Goal: Book appointment/travel/reservation

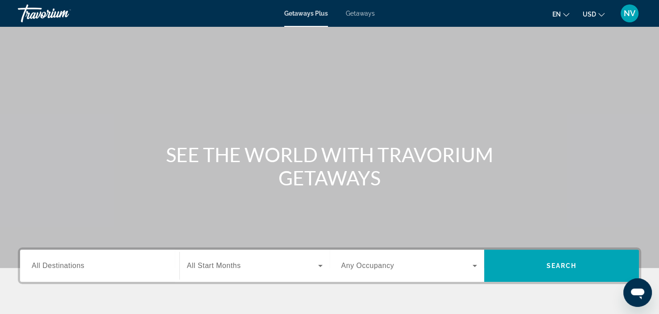
click at [355, 12] on span "Getaways" at bounding box center [360, 13] width 29 height 7
click at [73, 265] on span "All Destinations" at bounding box center [58, 265] width 53 height 8
click at [73, 265] on input "Destination All Destinations" at bounding box center [100, 266] width 136 height 11
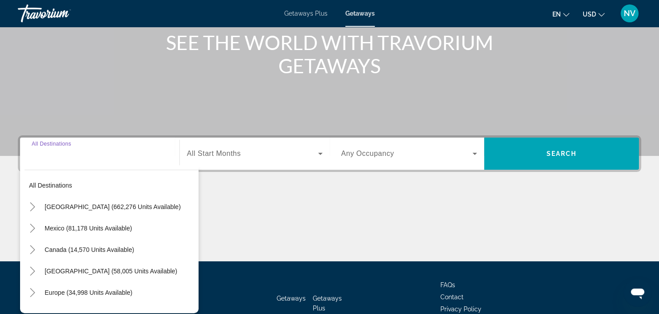
scroll to position [168, 0]
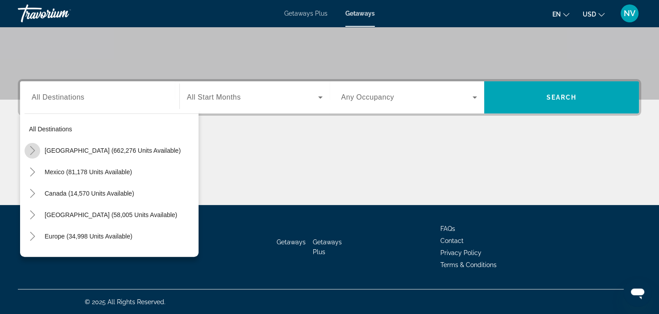
click at [34, 148] on icon "Toggle United States (662,276 units available)" at bounding box center [32, 150] width 9 height 9
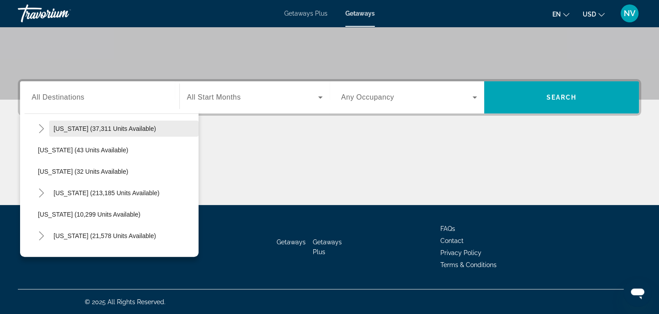
scroll to position [115, 0]
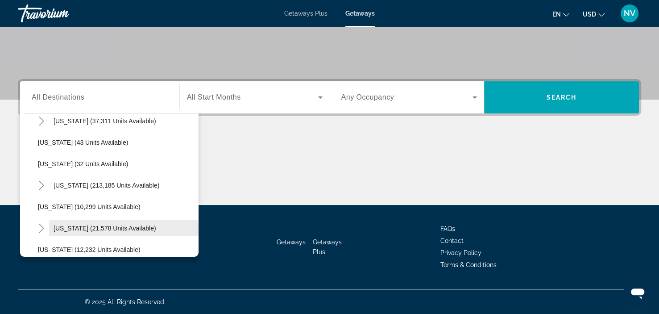
click at [79, 224] on span "[US_STATE] (21,578 units available)" at bounding box center [105, 227] width 103 height 7
type input "**********"
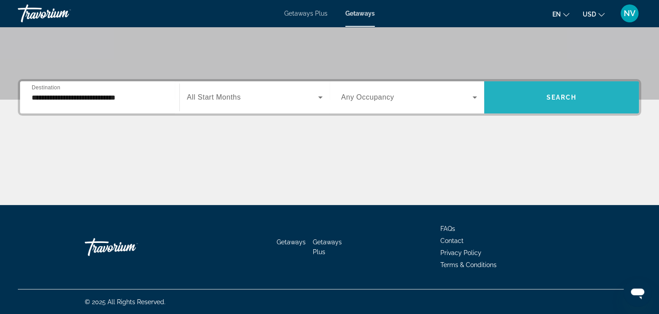
click at [535, 100] on span "Search widget" at bounding box center [561, 97] width 155 height 21
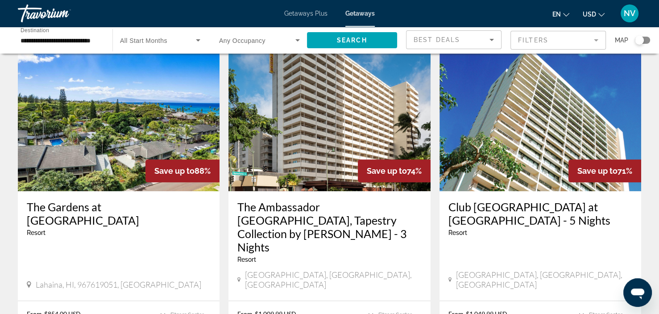
scroll to position [692, 0]
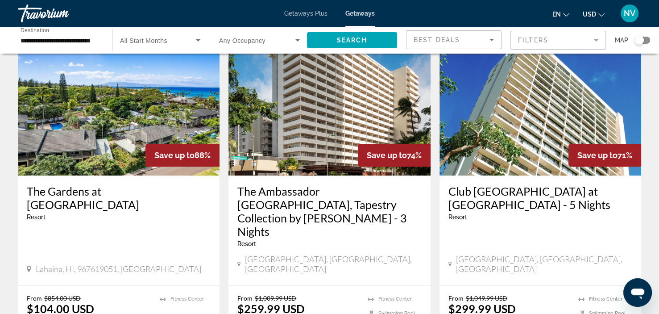
click at [99, 184] on h3 "The Gardens at [GEOGRAPHIC_DATA]" at bounding box center [119, 197] width 184 height 27
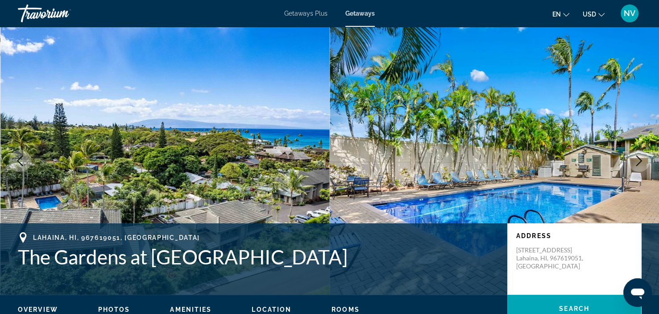
click at [641, 158] on icon "Next image" at bounding box center [638, 160] width 11 height 11
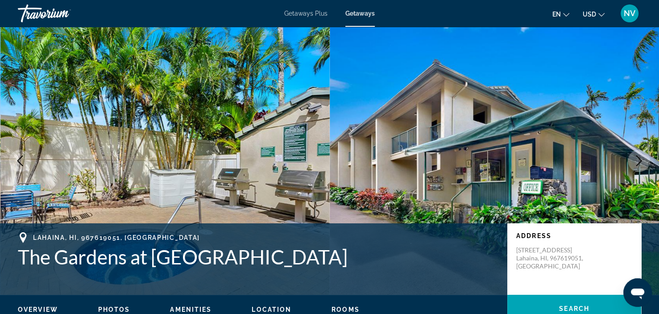
click at [635, 160] on icon "Next image" at bounding box center [638, 160] width 11 height 11
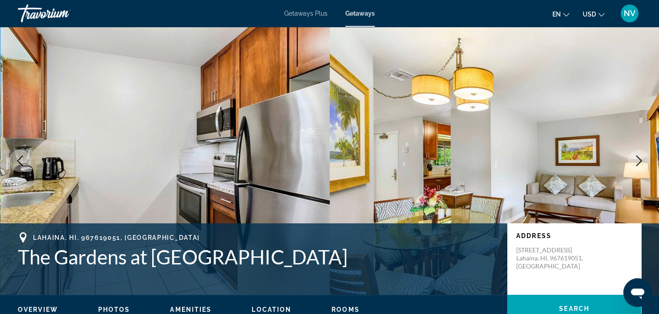
click at [637, 158] on icon "Next image" at bounding box center [638, 160] width 11 height 11
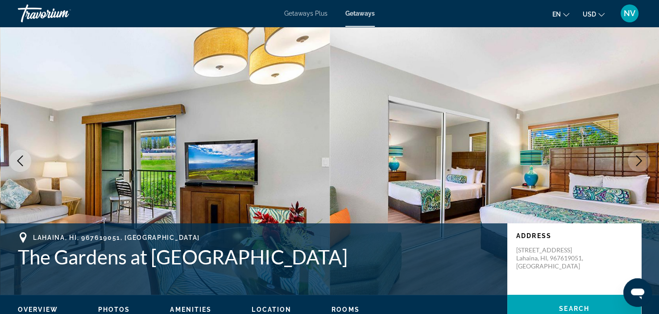
click at [637, 158] on icon "Next image" at bounding box center [638, 160] width 11 height 11
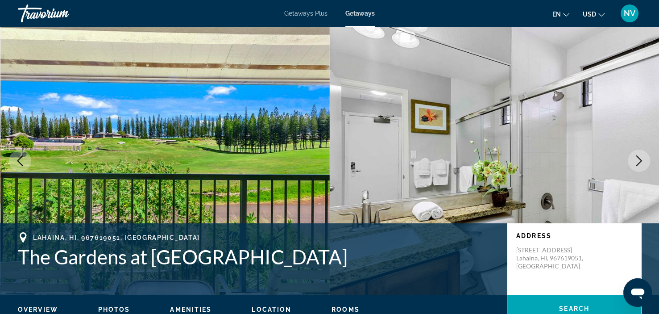
click at [637, 158] on icon "Next image" at bounding box center [638, 160] width 11 height 11
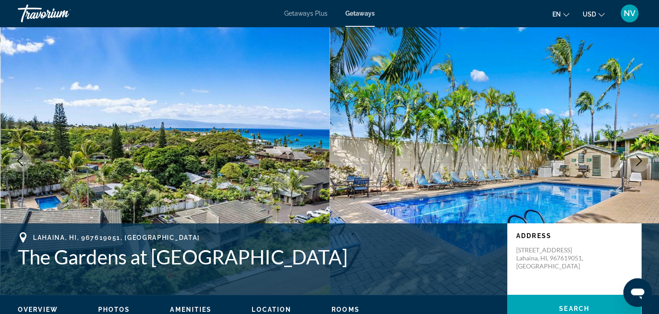
click at [637, 158] on icon "Next image" at bounding box center [638, 160] width 11 height 11
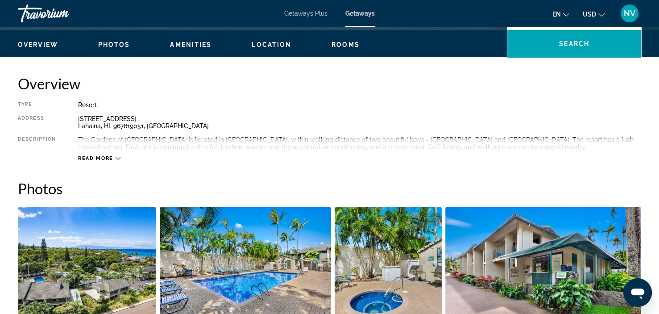
scroll to position [268, 0]
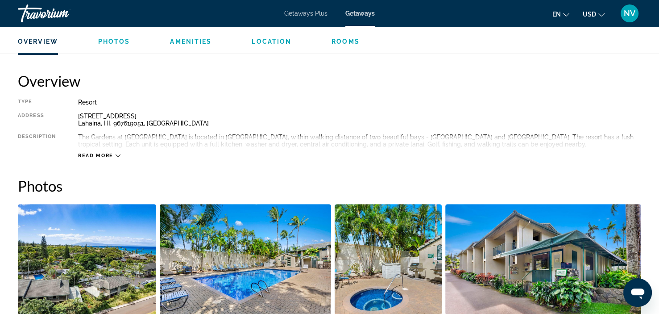
click at [117, 155] on icon "Main content" at bounding box center [118, 155] width 5 height 5
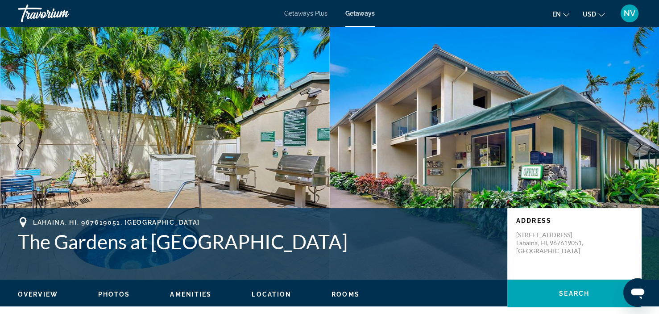
scroll to position [0, 0]
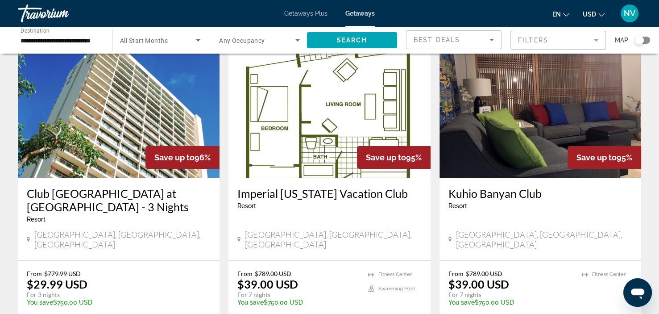
scroll to position [134, 0]
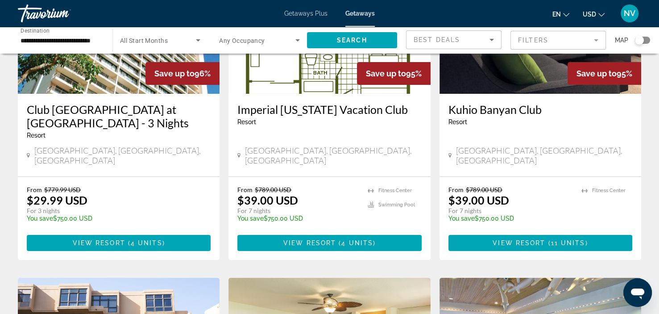
click at [266, 186] on span "$789.00 USD" at bounding box center [273, 190] width 37 height 8
click at [312, 239] on span "View Resort" at bounding box center [309, 242] width 53 height 7
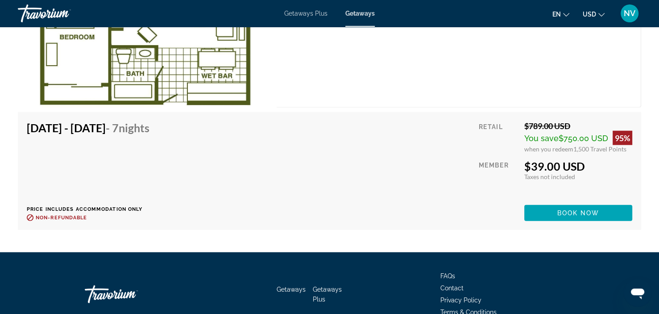
scroll to position [2021, 0]
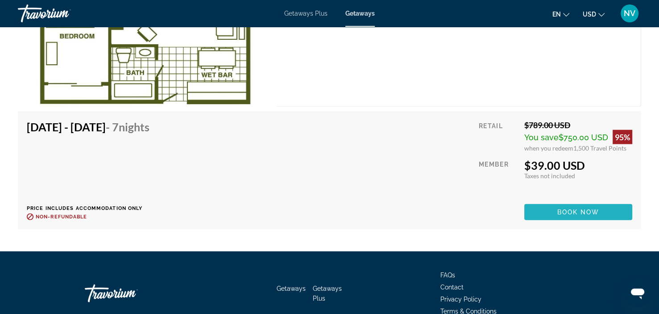
click at [552, 203] on span "Main content" at bounding box center [578, 211] width 108 height 21
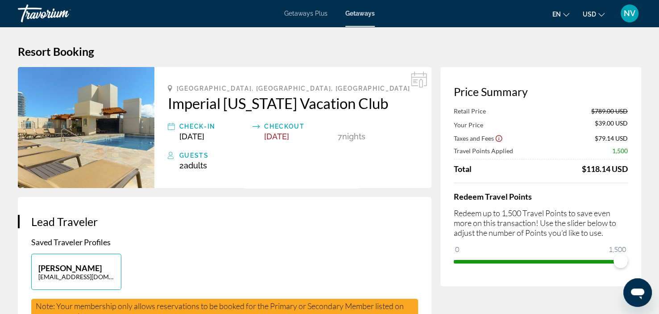
click at [129, 119] on img "Main content" at bounding box center [86, 127] width 137 height 121
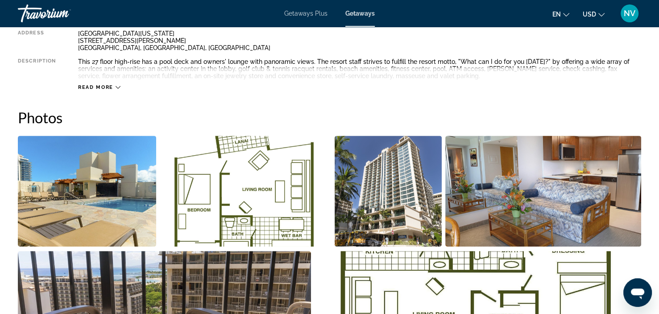
scroll to position [357, 0]
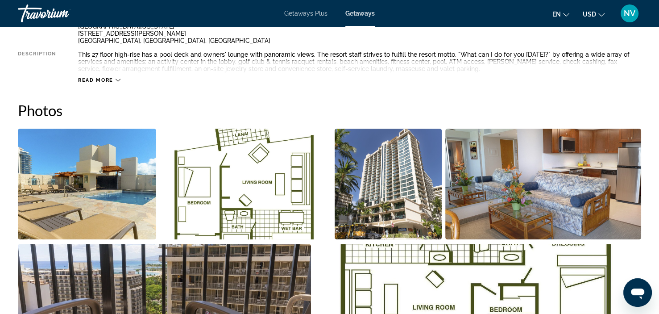
click at [116, 78] on icon "Main content" at bounding box center [118, 80] width 5 height 5
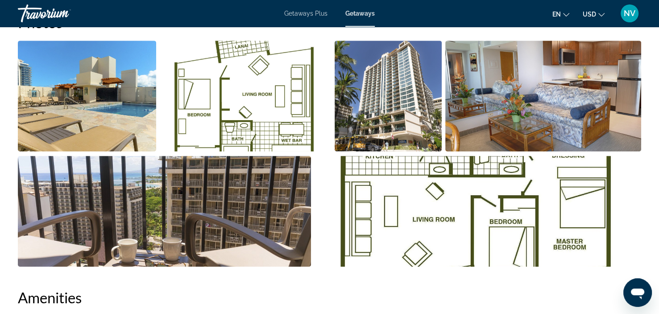
scroll to position [446, 0]
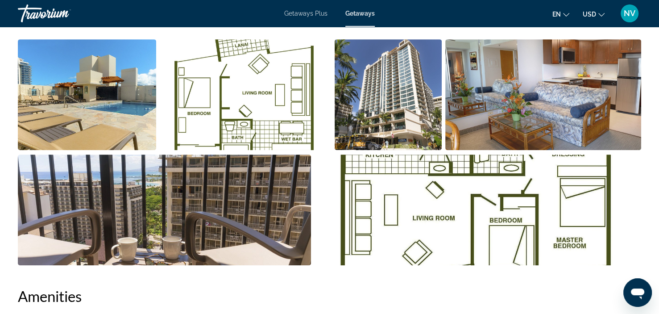
click at [76, 93] on img "Open full-screen image slider" at bounding box center [87, 94] width 138 height 111
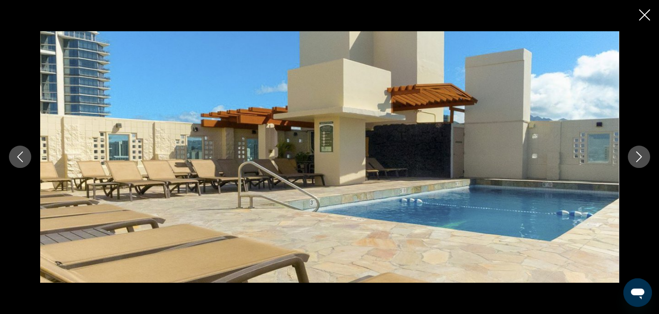
click at [635, 153] on icon "Next image" at bounding box center [638, 156] width 11 height 11
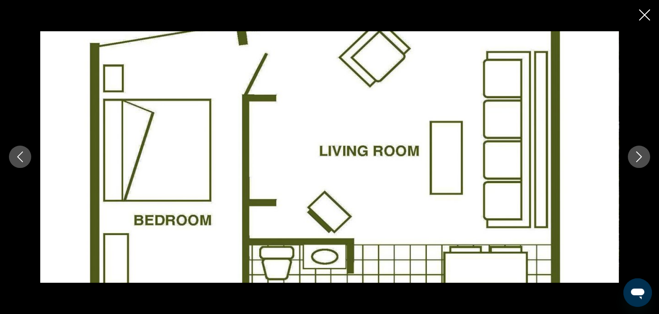
click at [634, 156] on icon "Next image" at bounding box center [638, 156] width 11 height 11
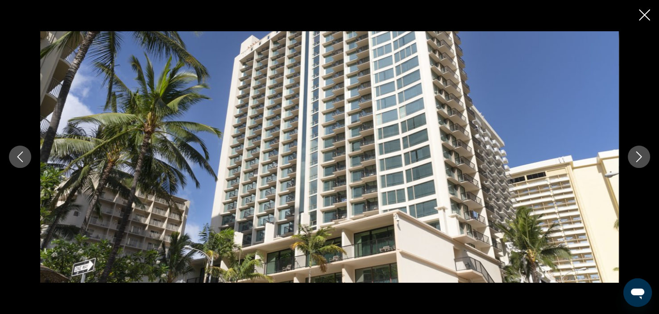
click at [635, 153] on icon "Next image" at bounding box center [638, 156] width 11 height 11
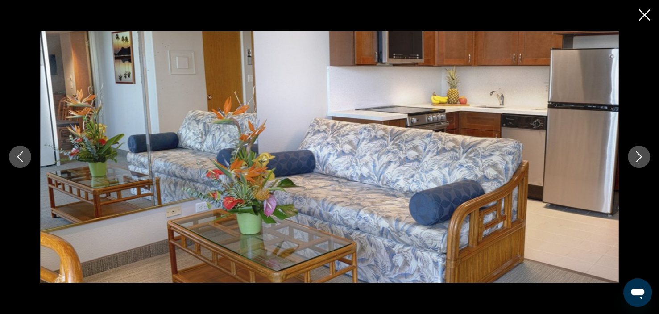
click at [635, 152] on icon "Next image" at bounding box center [638, 156] width 11 height 11
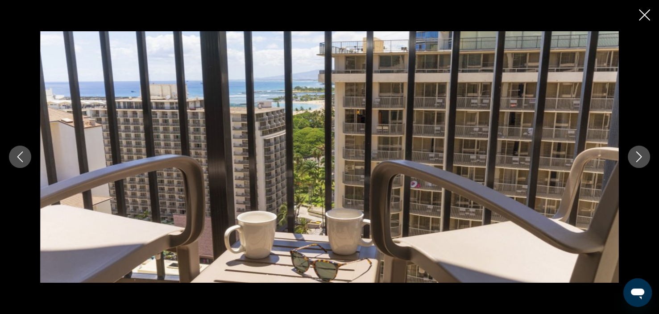
click at [635, 152] on icon "Next image" at bounding box center [638, 156] width 11 height 11
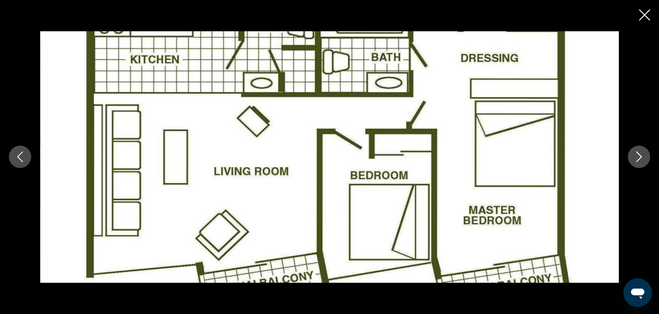
click at [637, 153] on icon "Next image" at bounding box center [639, 157] width 6 height 11
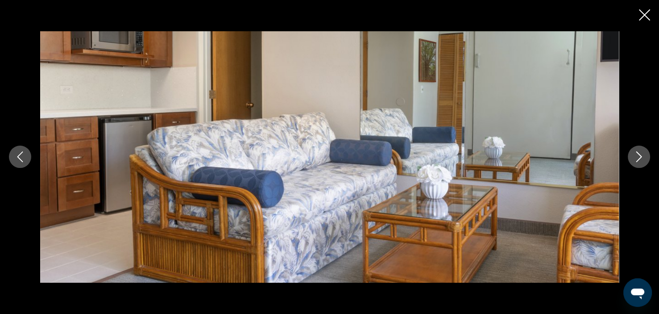
click at [637, 152] on icon "Next image" at bounding box center [638, 156] width 11 height 11
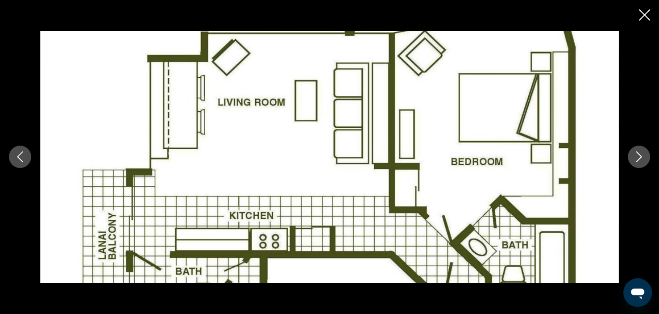
click at [644, 12] on icon "Close slideshow" at bounding box center [644, 14] width 11 height 11
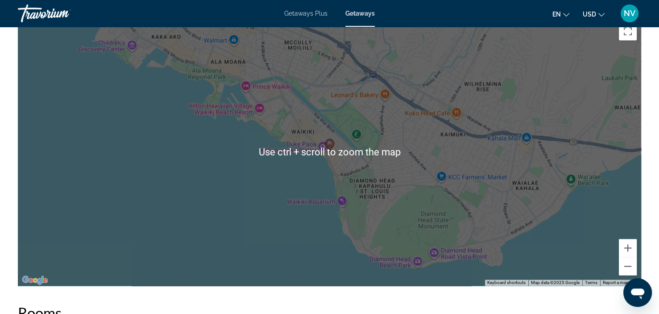
scroll to position [1204, 0]
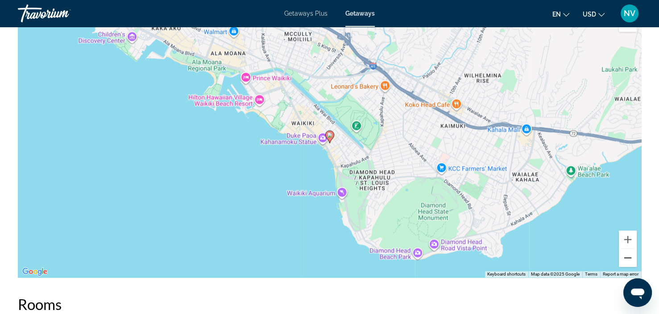
click at [624, 252] on button "Zoom out" at bounding box center [628, 257] width 18 height 18
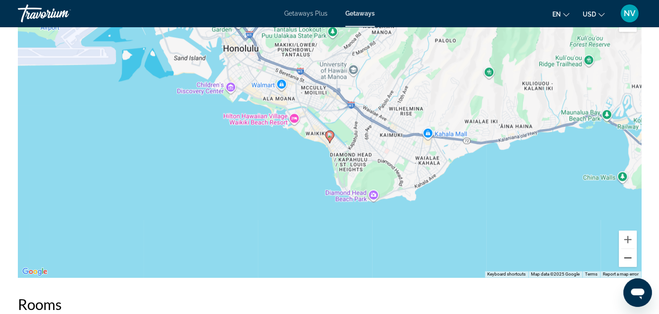
click at [624, 252] on button "Zoom out" at bounding box center [628, 257] width 18 height 18
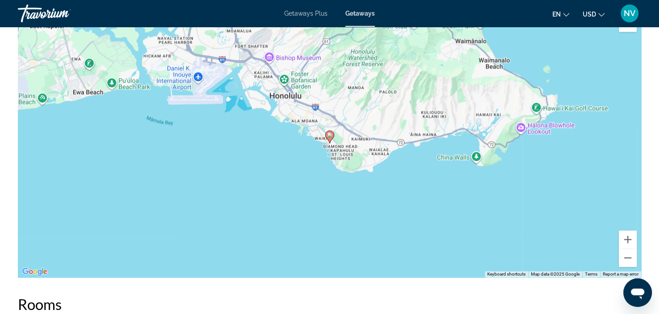
click at [383, 257] on div "To activate drag with keyboard, press Alt + Enter. Once in keyboard drag state,…" at bounding box center [329, 143] width 623 height 268
click at [325, 139] on gmp-advanced-marker "Main content" at bounding box center [329, 136] width 9 height 13
click at [327, 132] on image "Main content" at bounding box center [329, 134] width 5 height 5
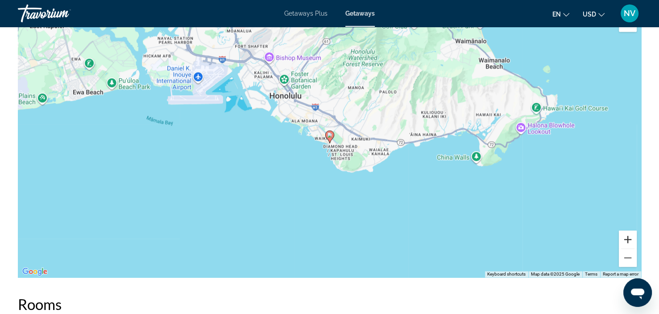
click at [629, 239] on button "Zoom in" at bounding box center [628, 239] width 18 height 18
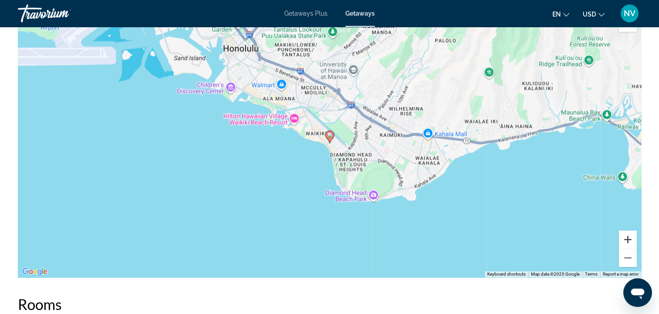
click at [629, 239] on button "Zoom in" at bounding box center [628, 239] width 18 height 18
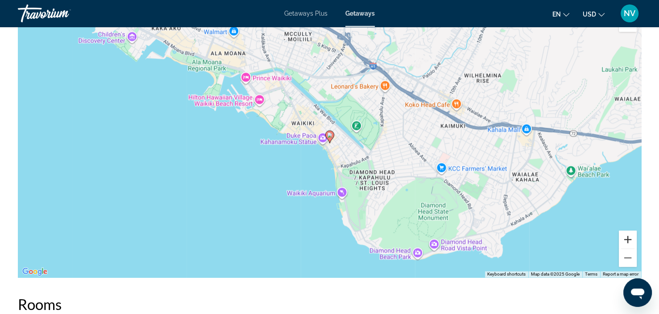
click at [628, 237] on button "Zoom in" at bounding box center [628, 239] width 18 height 18
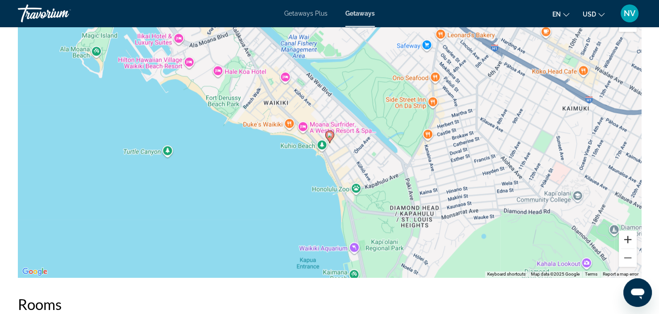
click at [633, 238] on button "Zoom in" at bounding box center [628, 239] width 18 height 18
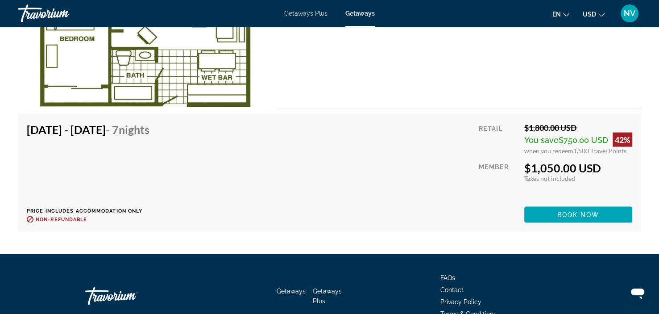
scroll to position [1617, 0]
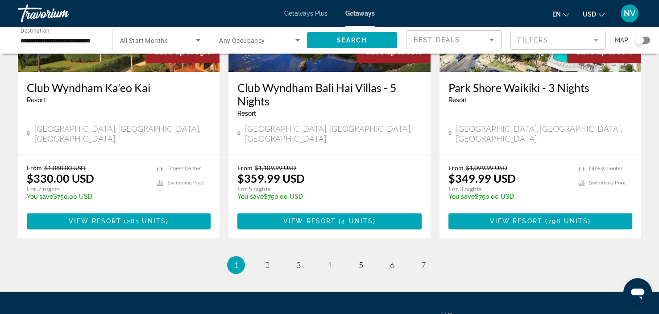
scroll to position [1160, 0]
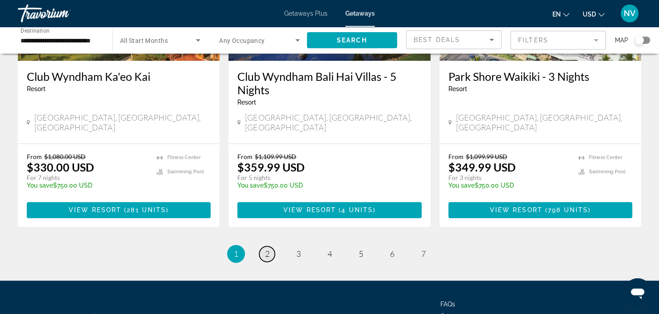
click at [266, 248] on span "2" at bounding box center [267, 253] width 4 height 10
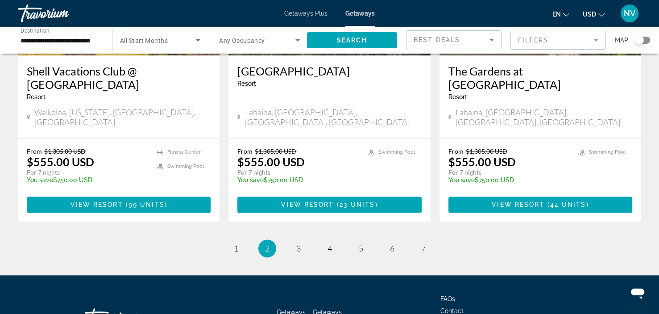
scroll to position [1196, 0]
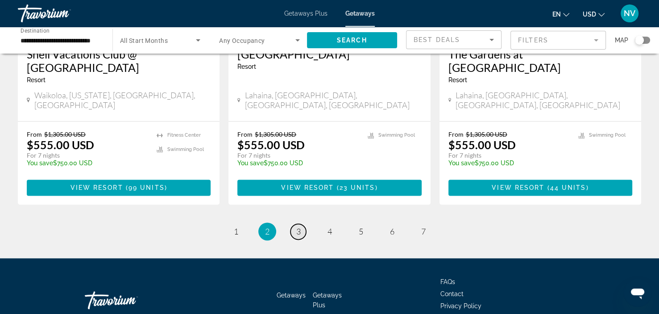
click at [298, 226] on span "3" at bounding box center [298, 231] width 4 height 10
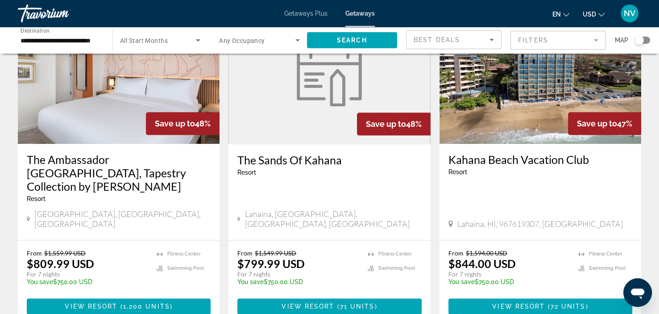
scroll to position [1169, 0]
